Goal: Check status: Check status

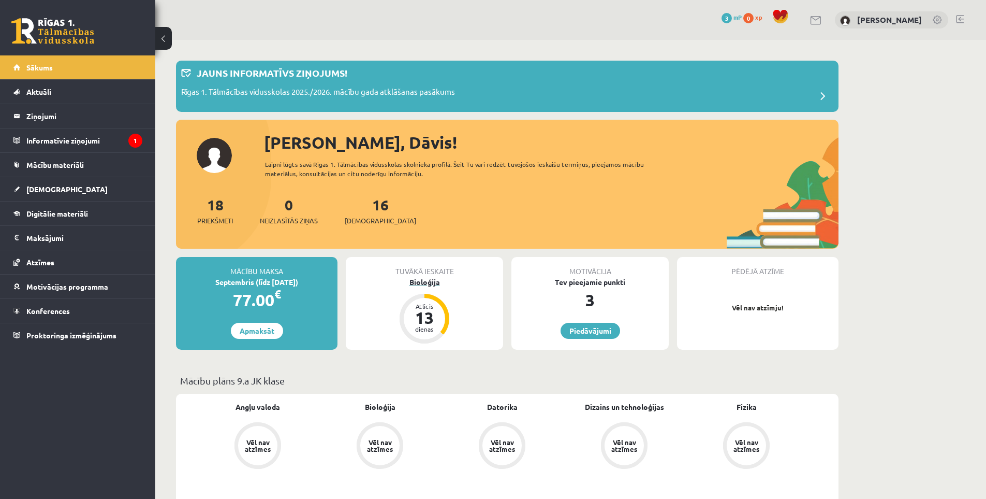
click at [429, 322] on div "13" at bounding box center [424, 317] width 31 height 17
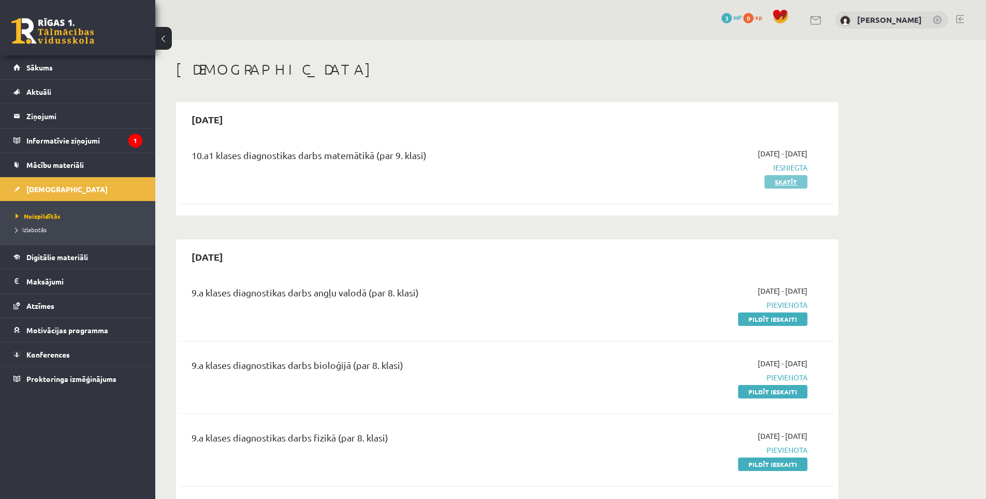
click at [781, 180] on link "Skatīt" at bounding box center [786, 181] width 43 height 13
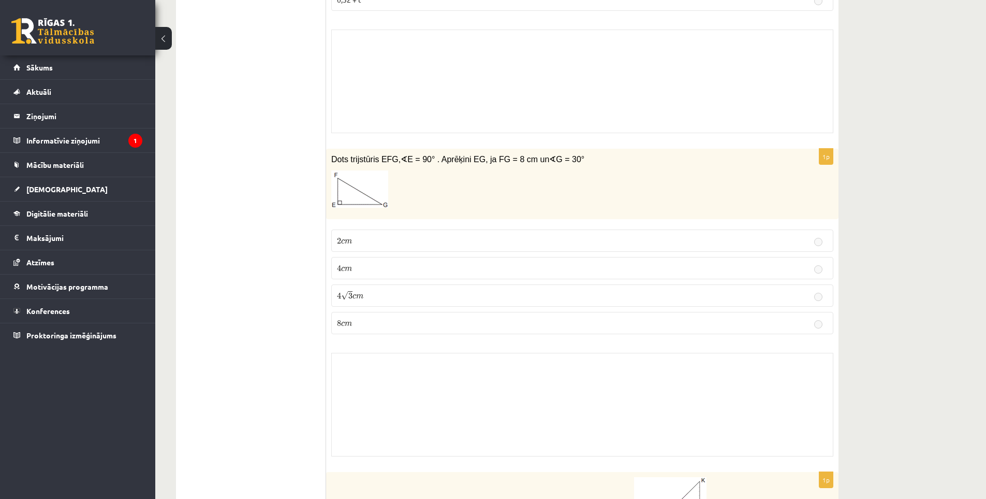
scroll to position [1760, 0]
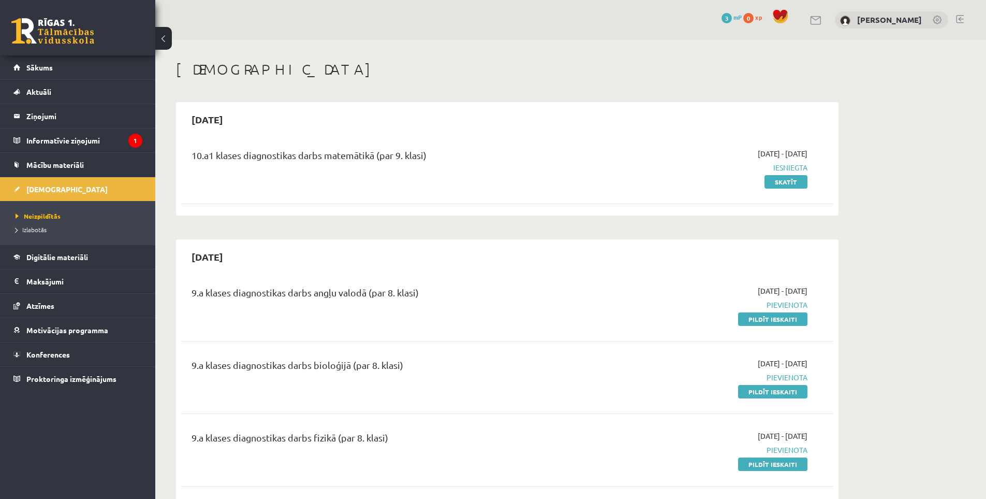
drag, startPoint x: 515, startPoint y: 309, endPoint x: 488, endPoint y: 191, distance: 120.7
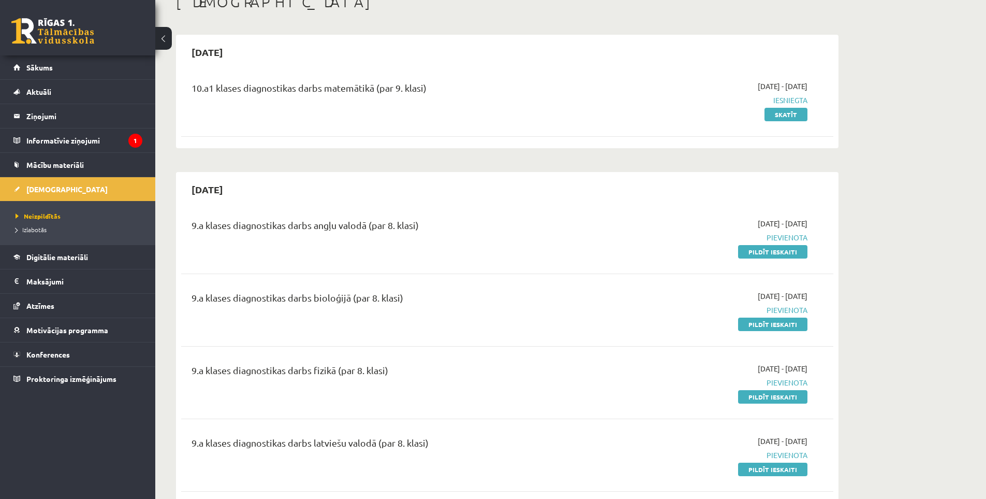
scroll to position [52, 0]
